Goal: Check status: Check status

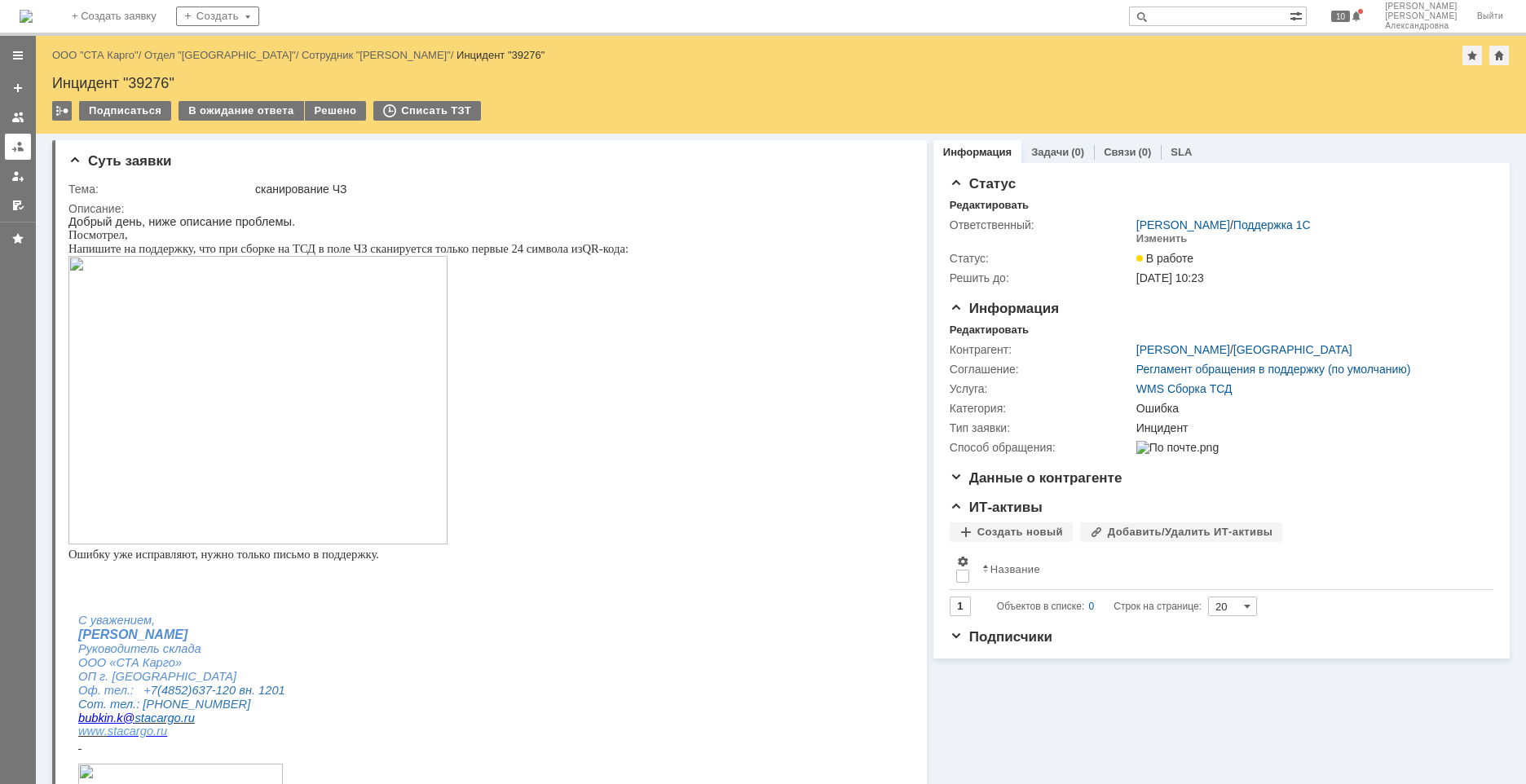
click at [14, 141] on div at bounding box center [17, 147] width 13 height 13
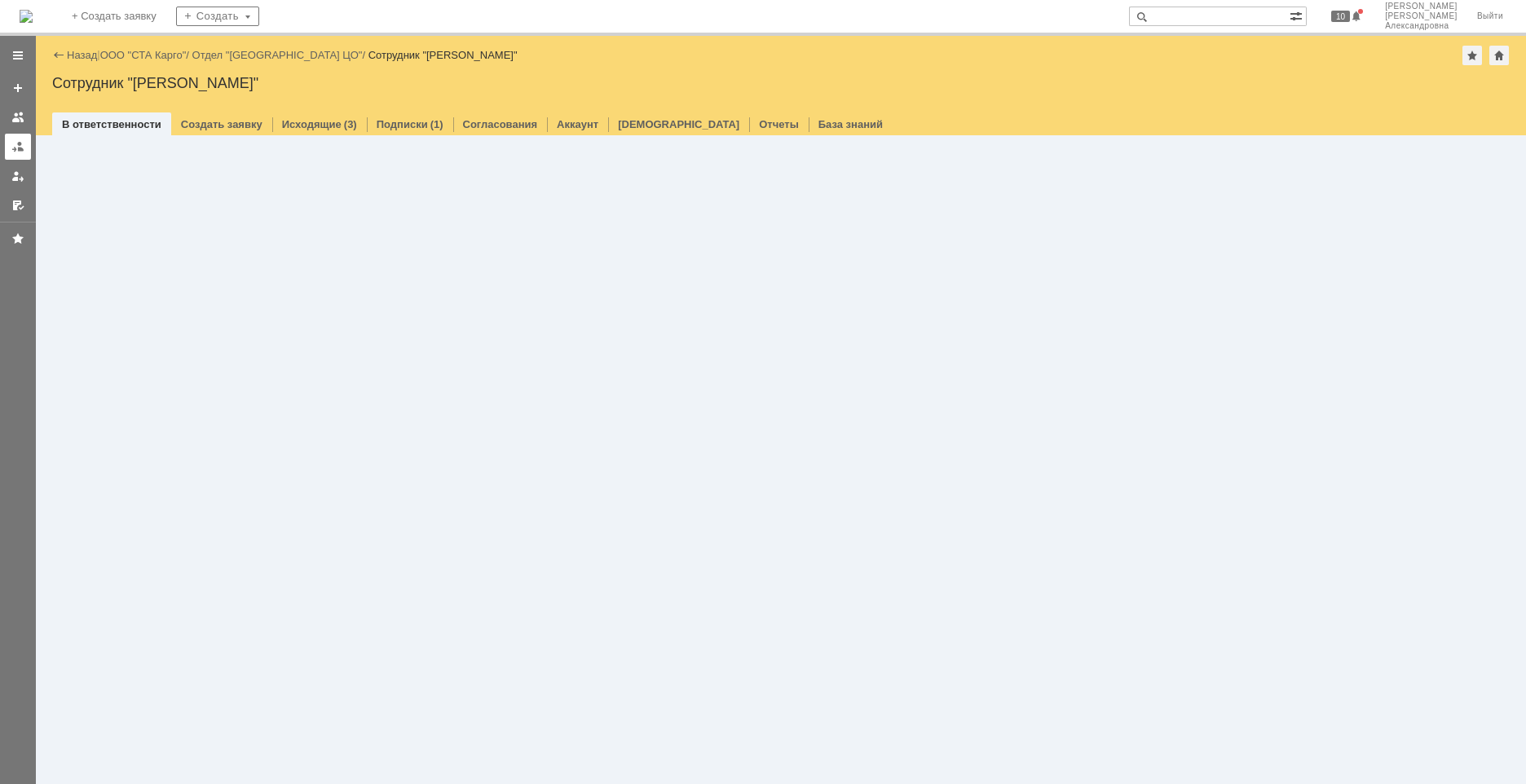
click at [24, 150] on div at bounding box center [17, 147] width 13 height 13
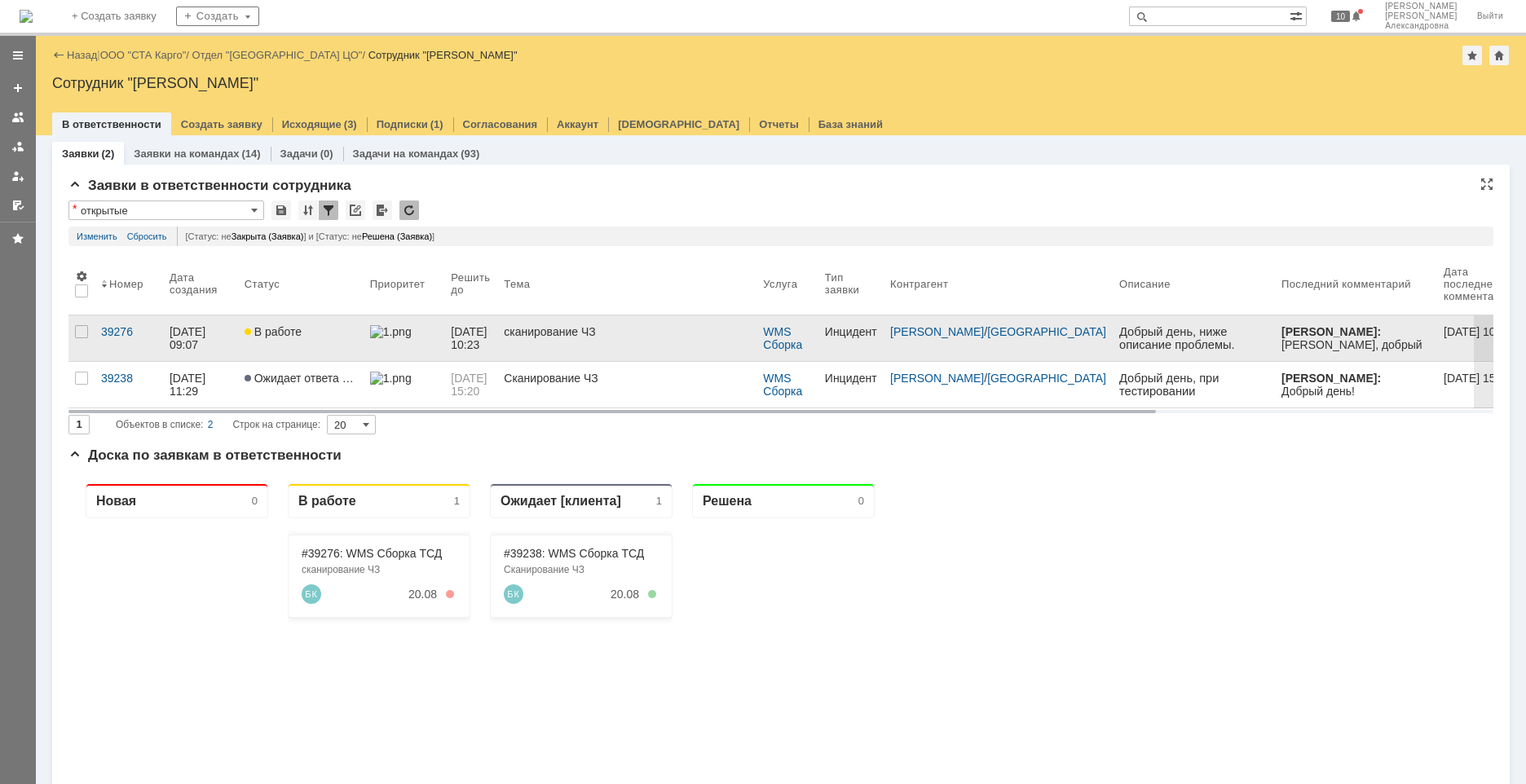
click at [253, 353] on link "В работе" at bounding box center [300, 339] width 126 height 46
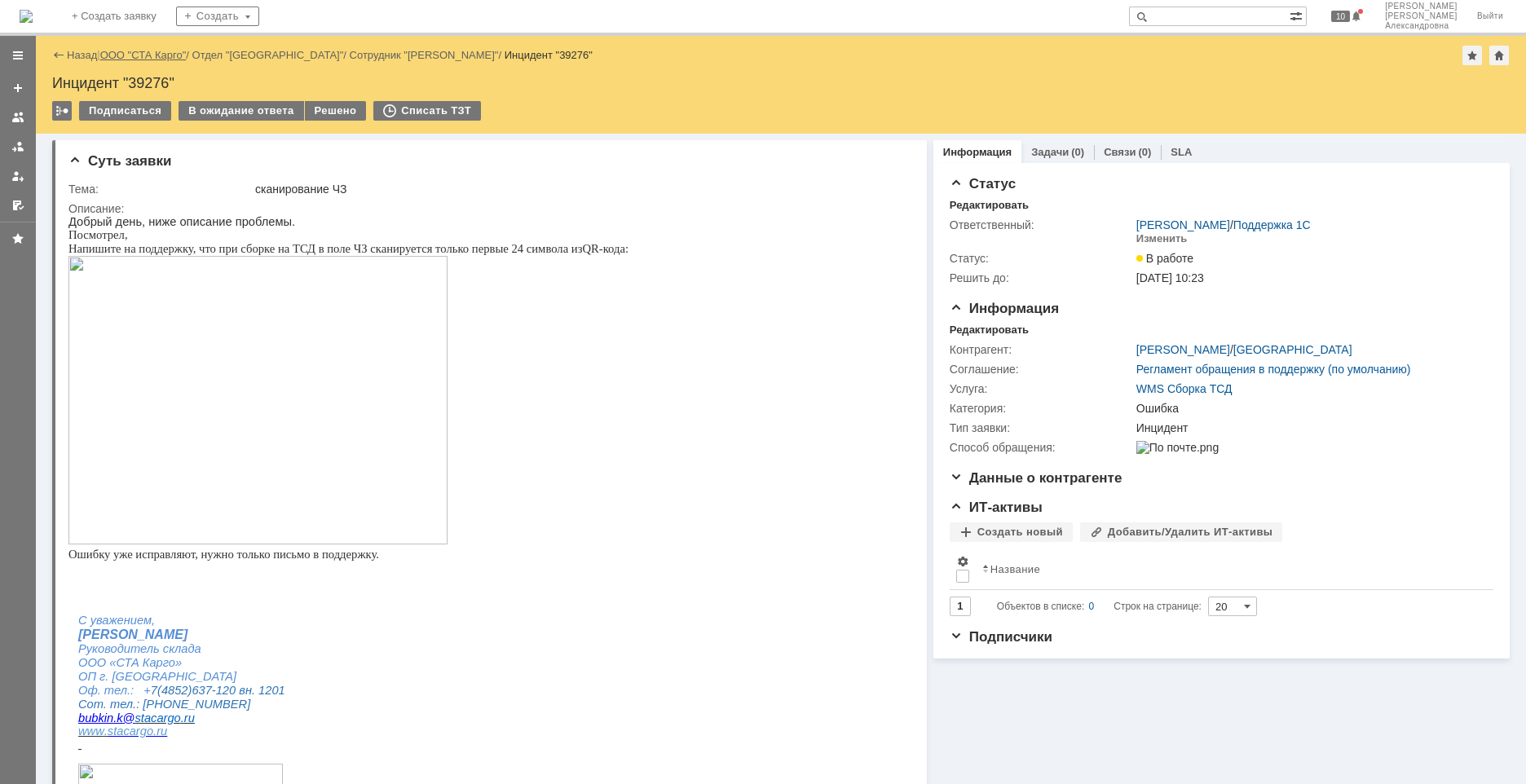
click at [133, 52] on link "ООО "СТА Карго"" at bounding box center [143, 54] width 86 height 12
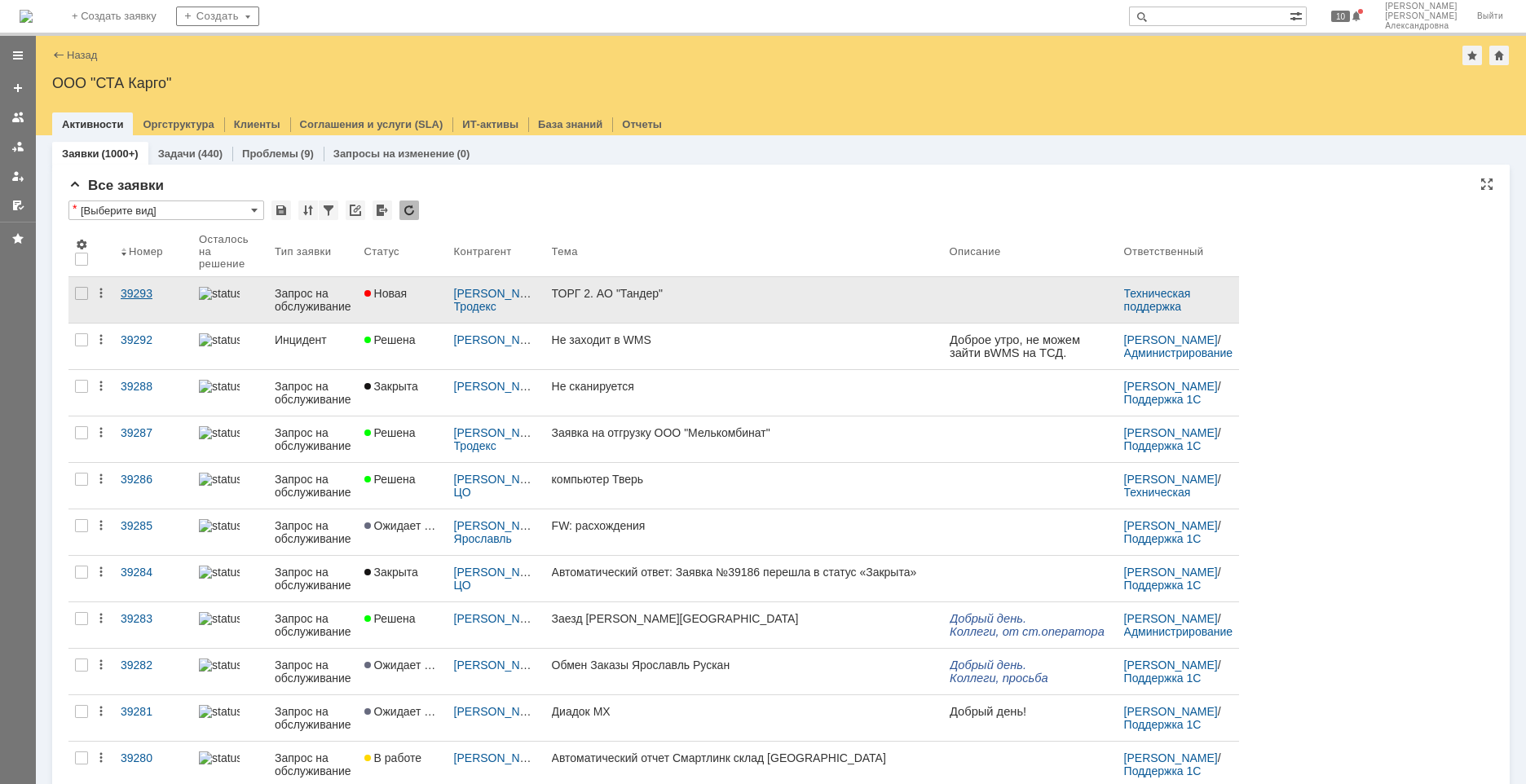
click at [146, 310] on link "39293" at bounding box center [152, 300] width 78 height 46
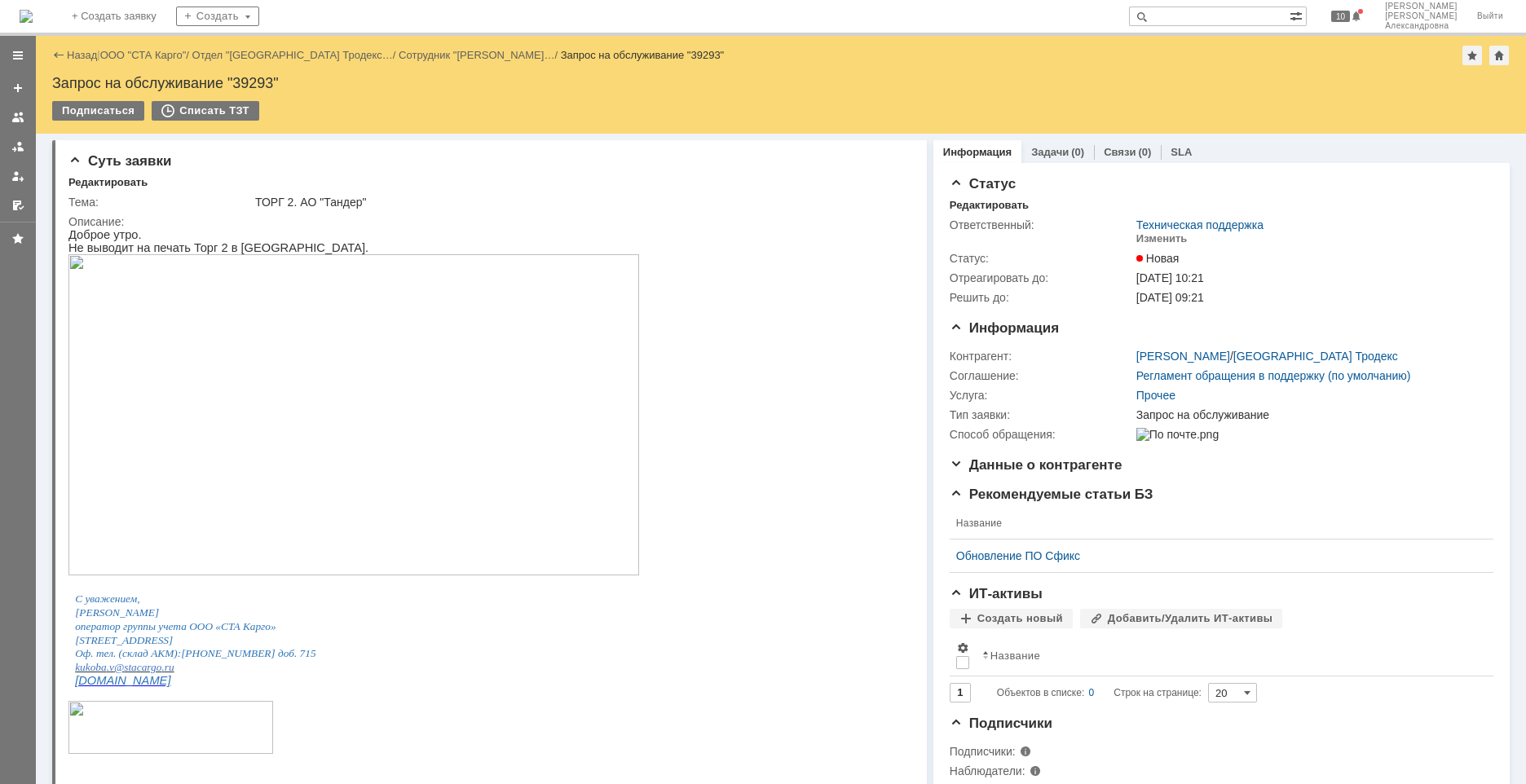
click at [184, 323] on img at bounding box center [353, 415] width 570 height 321
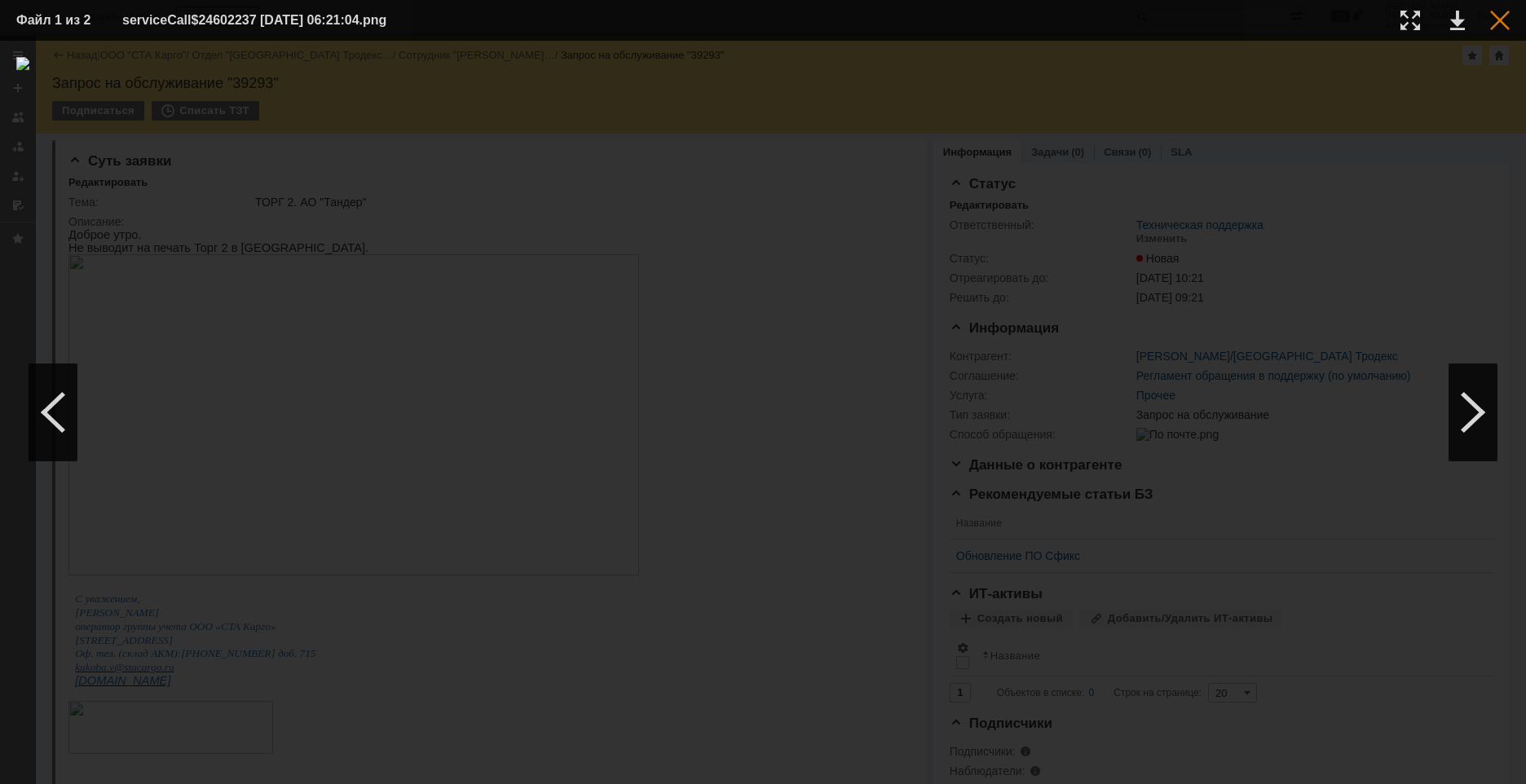
click at [1502, 17] on div at bounding box center [1499, 20] width 19 height 19
